Goal: Transaction & Acquisition: Purchase product/service

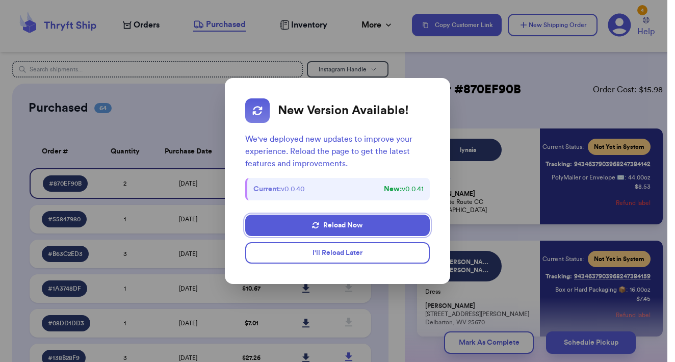
scroll to position [31, 0]
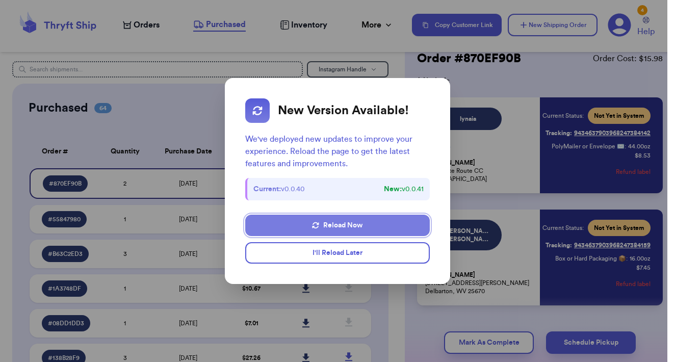
click at [357, 224] on button "Reload Now" at bounding box center [337, 225] width 184 height 21
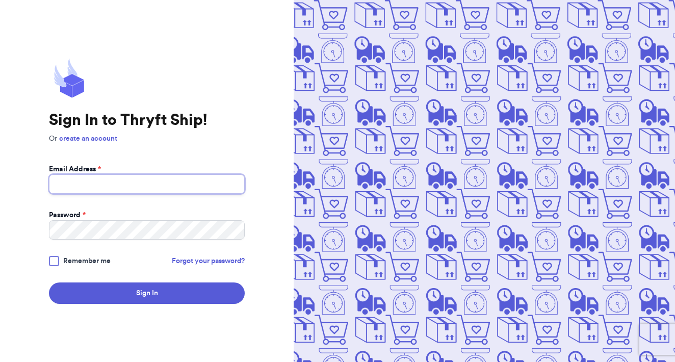
type input "[EMAIL_ADDRESS][DOMAIN_NAME]"
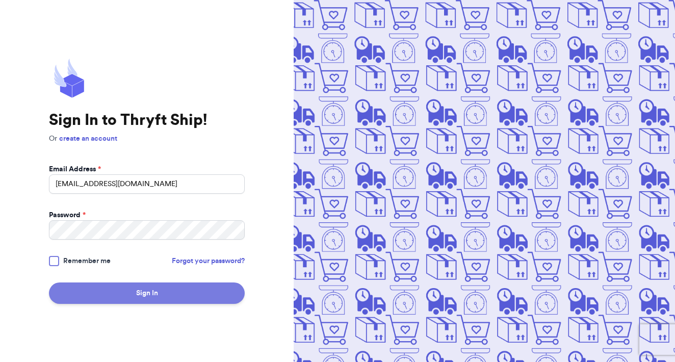
click at [174, 297] on button "Sign In" at bounding box center [147, 293] width 196 height 21
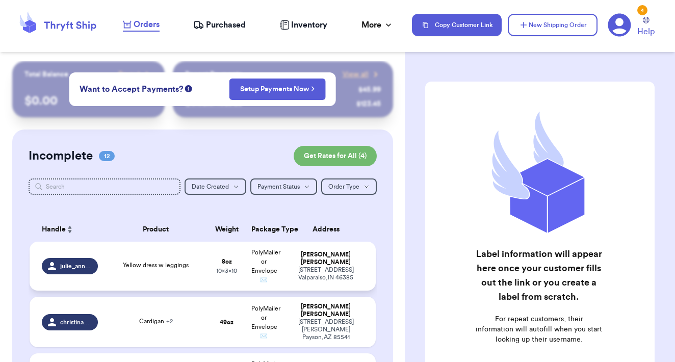
click at [225, 270] on span "10 x 3 x 10" at bounding box center [226, 271] width 21 height 6
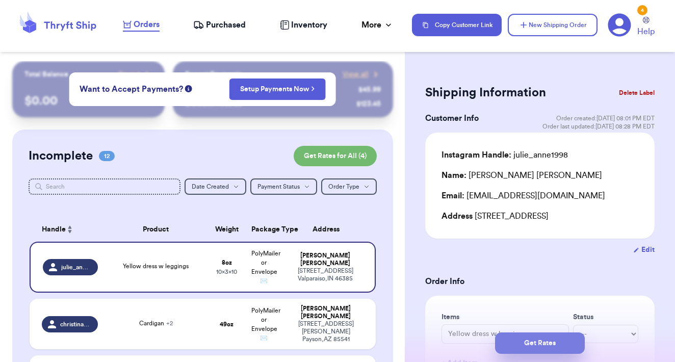
click at [531, 343] on button "Get Rates" at bounding box center [540, 343] width 90 height 21
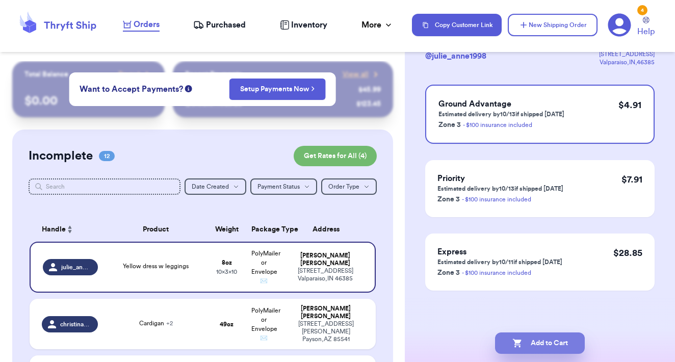
scroll to position [79, 0]
click at [547, 341] on button "Add to Cart" at bounding box center [540, 343] width 90 height 21
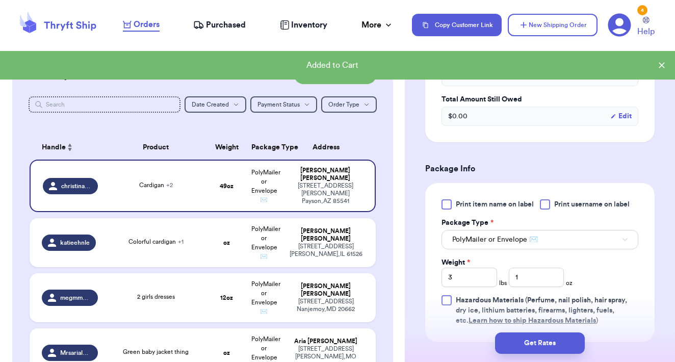
scroll to position [396, 0]
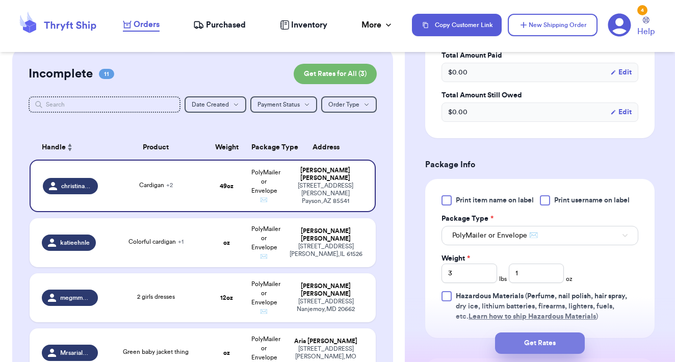
click at [535, 345] on button "Get Rates" at bounding box center [540, 343] width 90 height 21
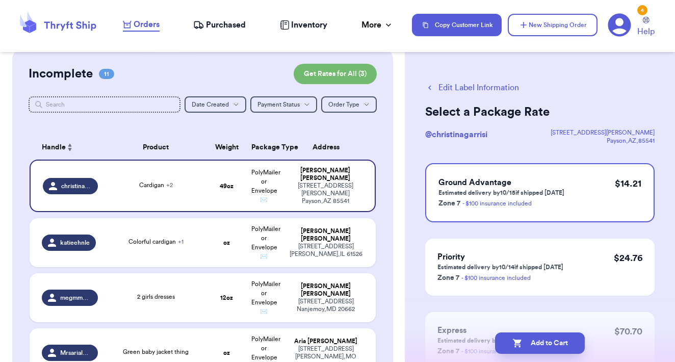
click at [535, 345] on button "Add to Cart" at bounding box center [540, 343] width 90 height 21
checkbox input "true"
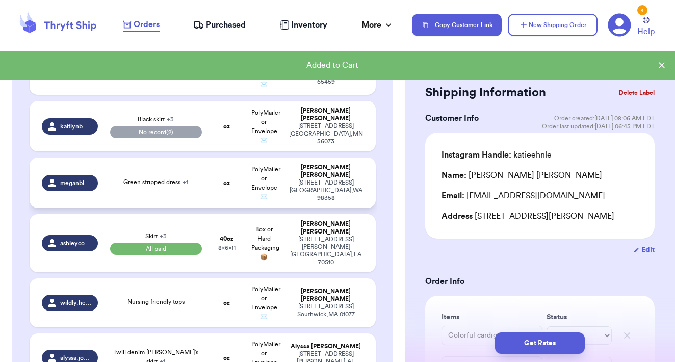
scroll to position [310, 0]
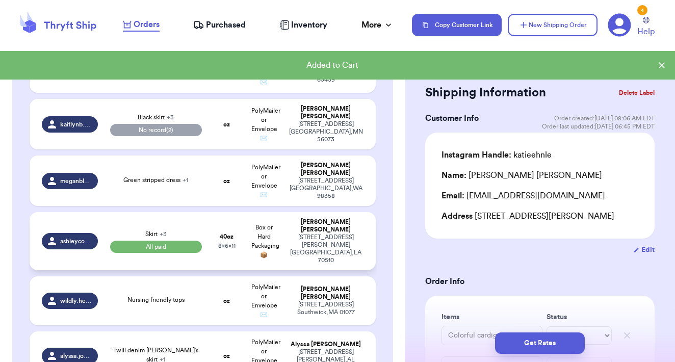
click at [281, 235] on td "Box or Hard Packaging 📦" at bounding box center [263, 241] width 37 height 58
type input "Skirt"
select select "paid"
type input "Girls nightgown"
select select "paid"
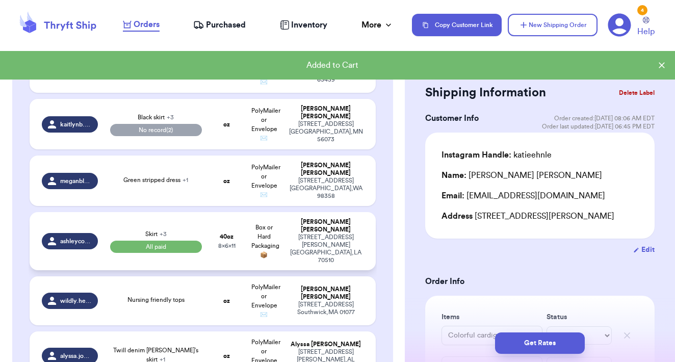
type input "2"
type input "8"
type input "11"
type input "8"
select select "paid"
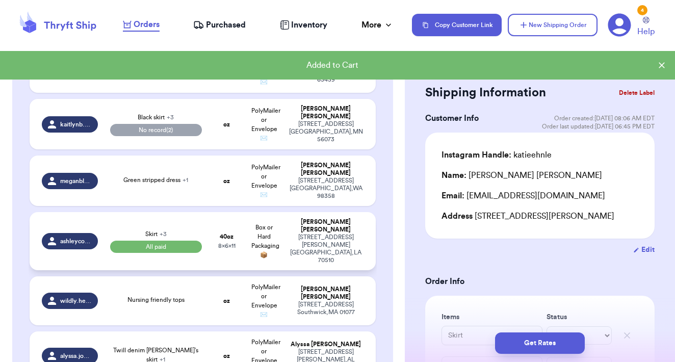
select select "paid"
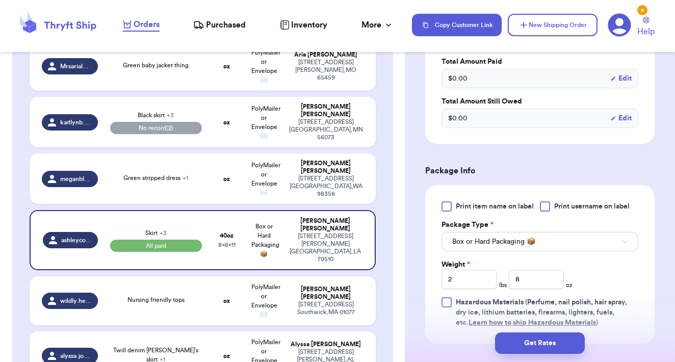
scroll to position [421, 0]
click at [471, 282] on input "2" at bounding box center [470, 278] width 56 height 19
type input "3"
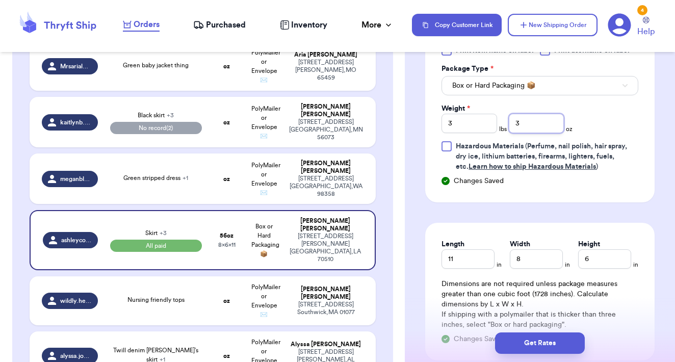
scroll to position [577, 0]
type input "3"
click at [566, 342] on button "Get Rates" at bounding box center [540, 343] width 90 height 21
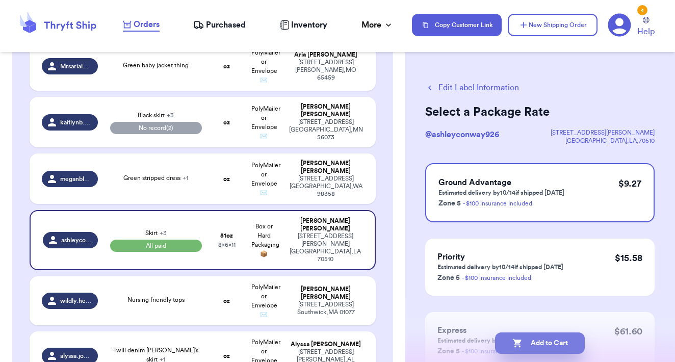
click at [569, 339] on button "Add to Cart" at bounding box center [540, 343] width 90 height 21
checkbox input "true"
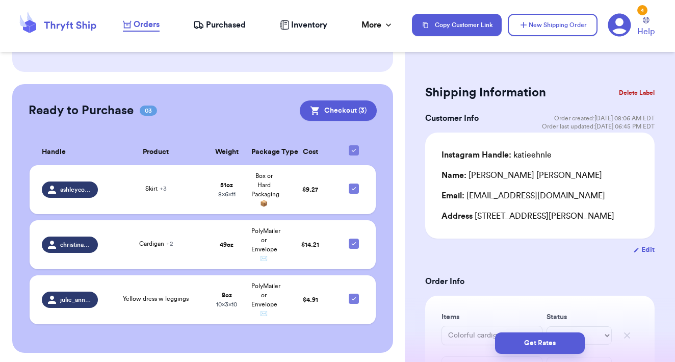
scroll to position [693, 0]
click at [326, 111] on button "Checkout ( 3 )" at bounding box center [338, 111] width 77 height 20
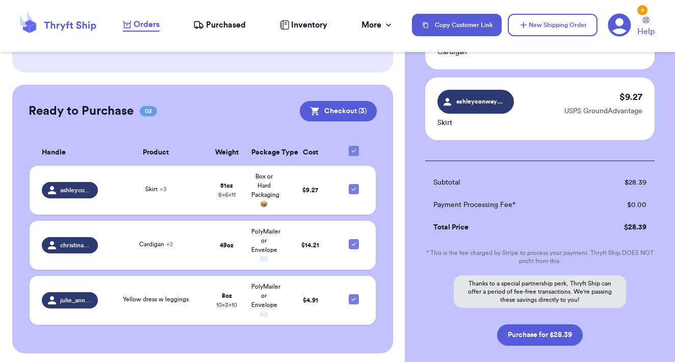
scroll to position [198, 0]
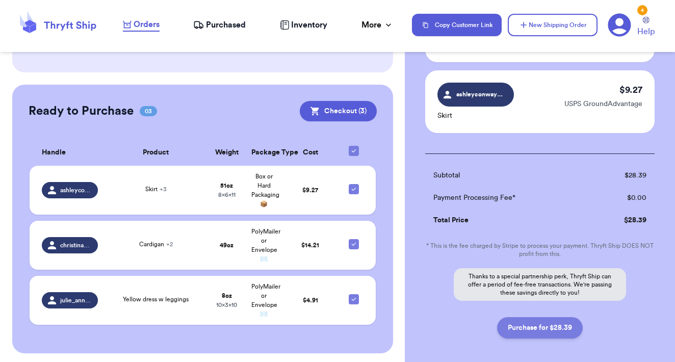
click at [557, 334] on button "Purchase for $28.39" at bounding box center [540, 327] width 86 height 21
checkbox input "false"
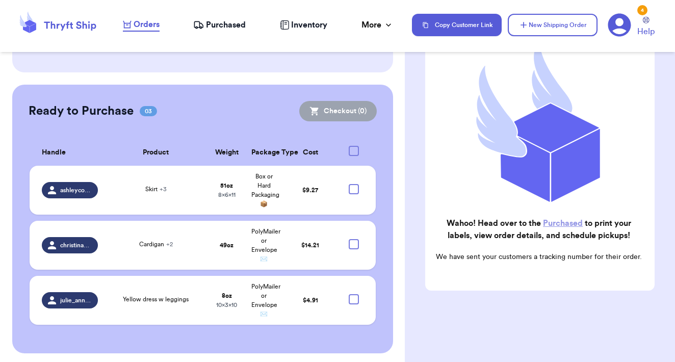
scroll to position [117, 0]
checkbox input "true"
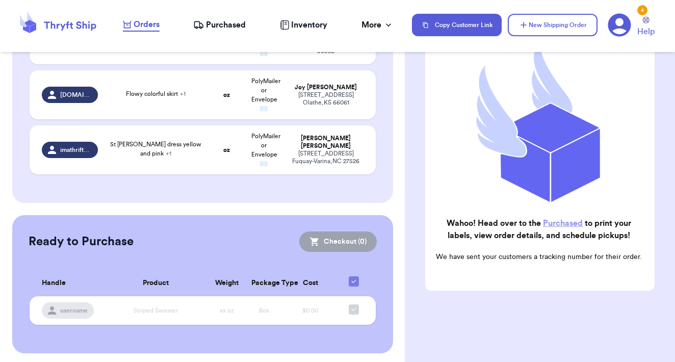
click at [551, 227] on link "Purchased" at bounding box center [563, 223] width 40 height 8
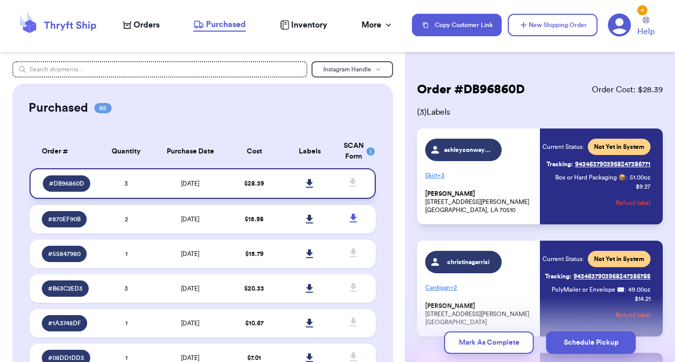
click at [312, 188] on icon at bounding box center [310, 183] width 8 height 9
